Goal: Task Accomplishment & Management: Use online tool/utility

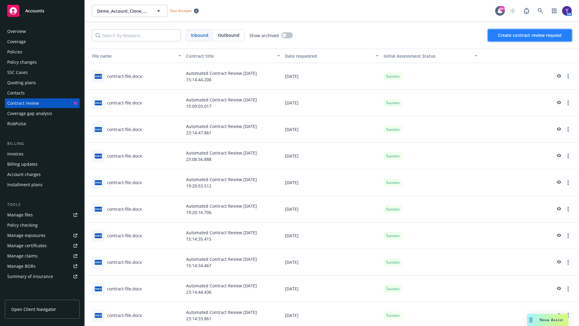
click at [530, 35] on span "Create contract review request" at bounding box center [530, 35] width 64 height 6
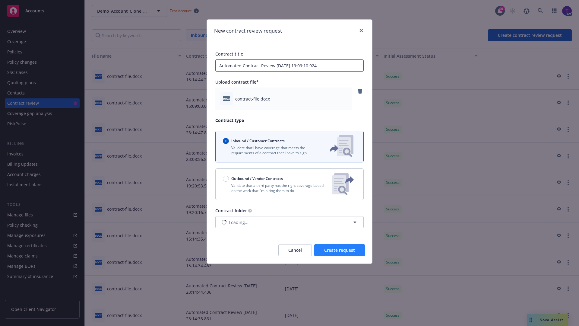
type input "Automated Contract Review [DATE] 19:09:10.924"
click at [339, 250] on span "Create request" at bounding box center [339, 250] width 31 height 6
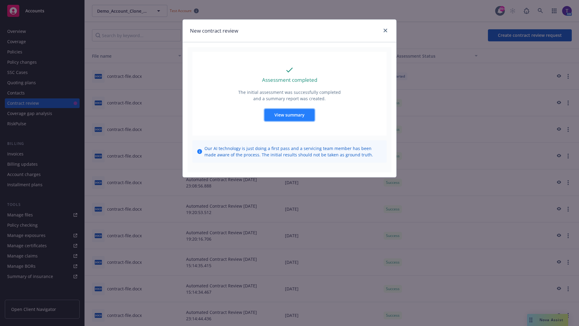
click at [289, 115] on span "View summary" at bounding box center [289, 115] width 30 height 6
